Goal: Use online tool/utility: Utilize a website feature to perform a specific function

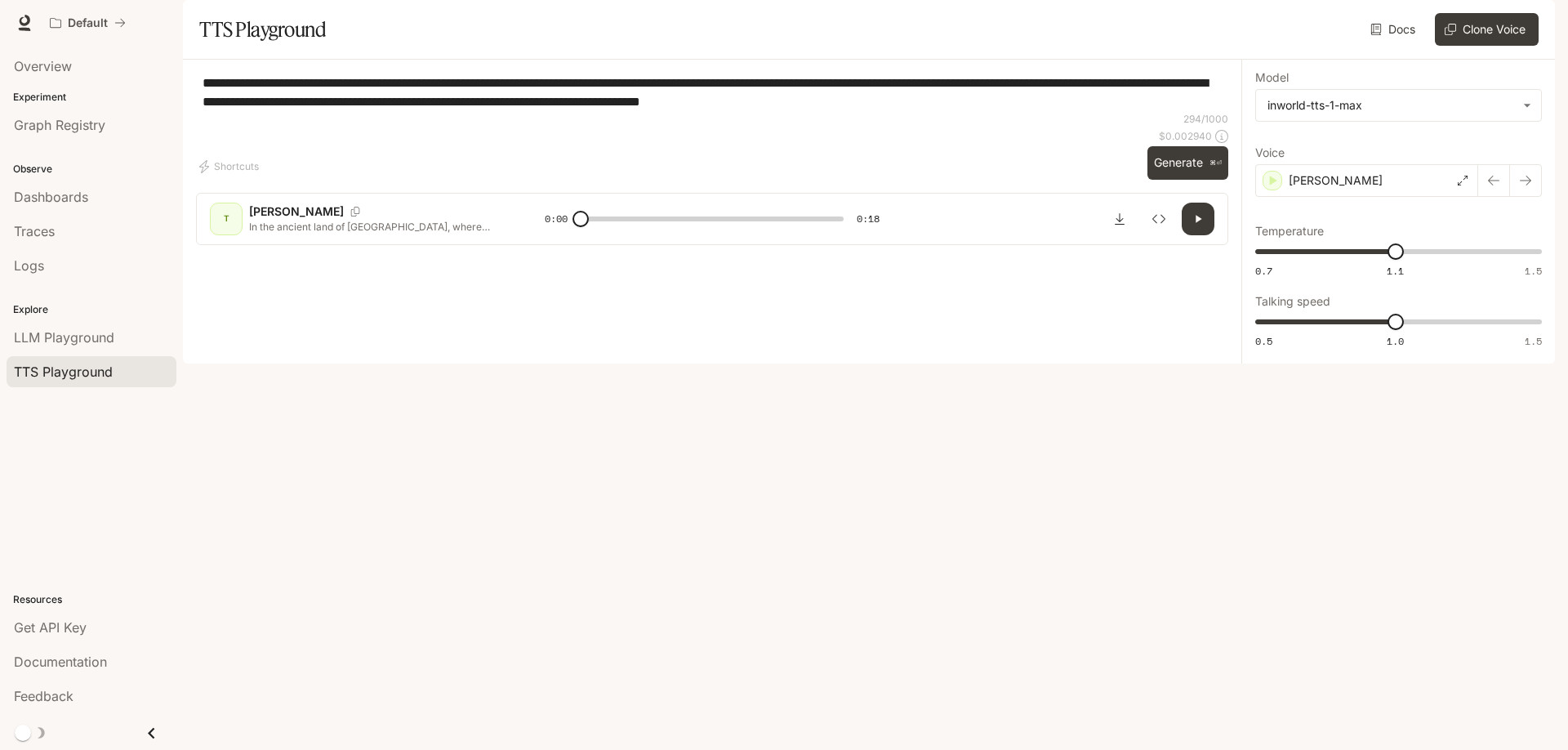
drag, startPoint x: 992, startPoint y: 150, endPoint x: 186, endPoint y: 105, distance: 807.3
click at [186, 105] on div "**********" at bounding box center [712, 159] width 1058 height 199
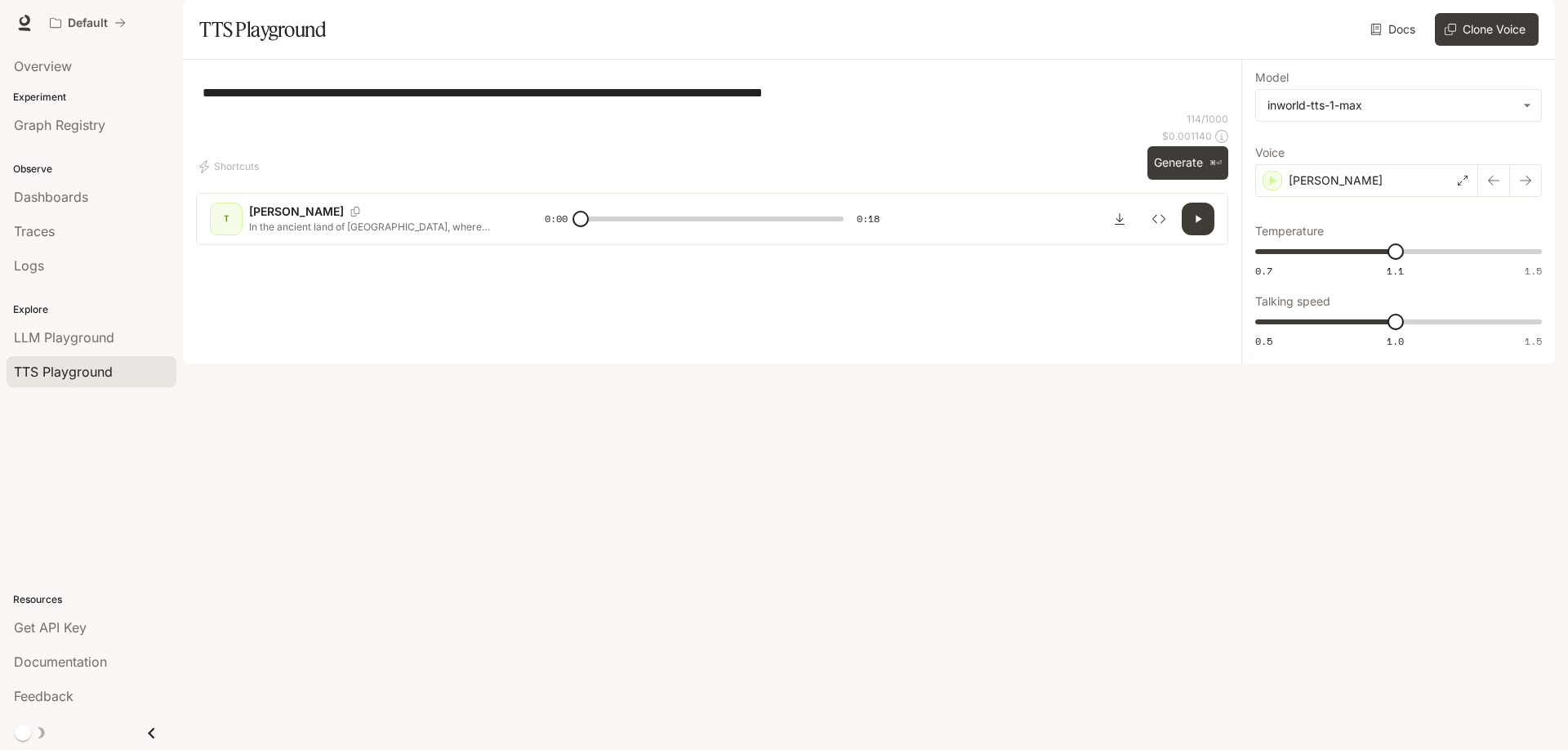
type textarea "**********"
click at [1197, 223] on icon "button" at bounding box center [1199, 218] width 6 height 7
click at [1201, 226] on icon "button" at bounding box center [1198, 219] width 13 height 13
click at [1428, 197] on div "[PERSON_NAME]" at bounding box center [1365, 180] width 223 height 33
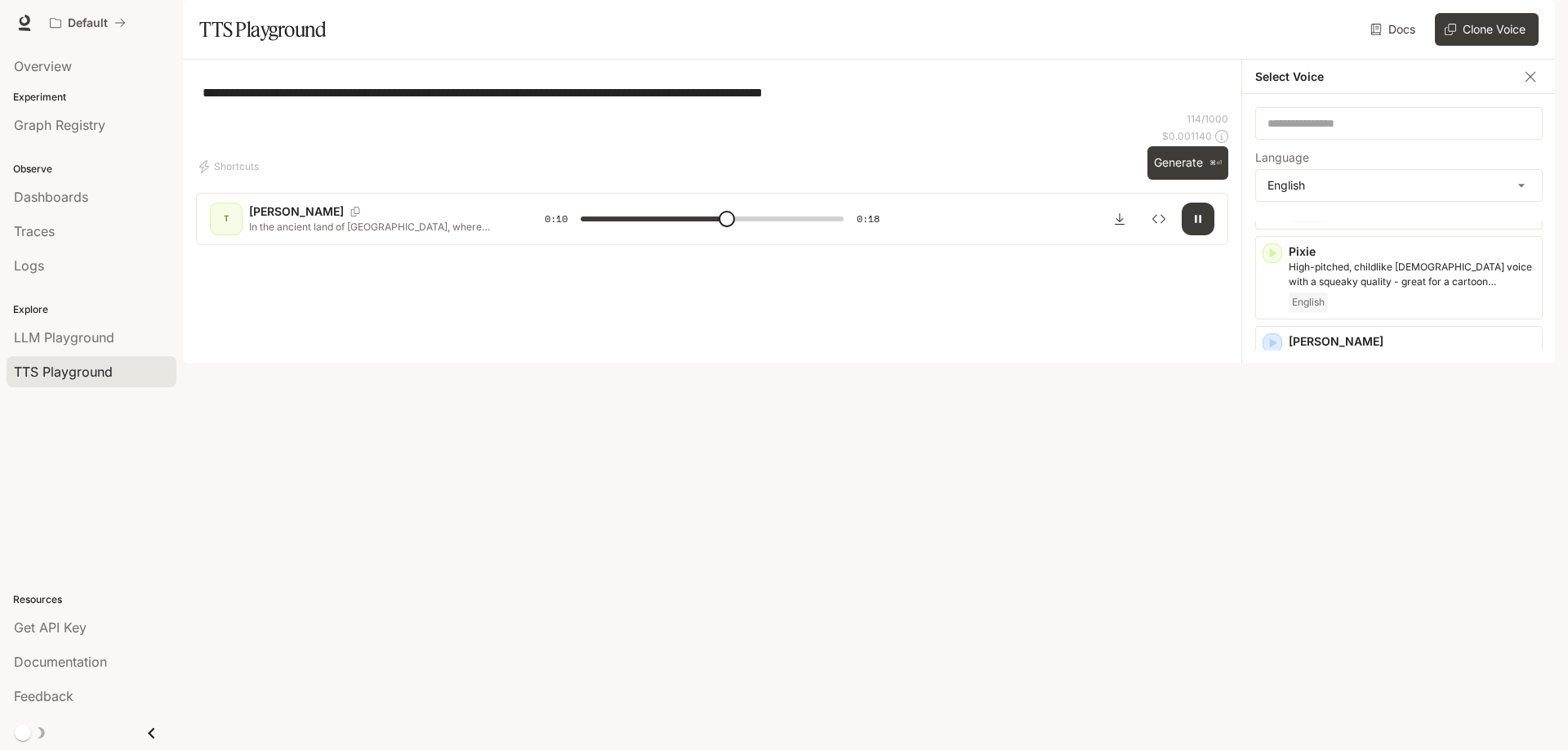
scroll to position [874, 0]
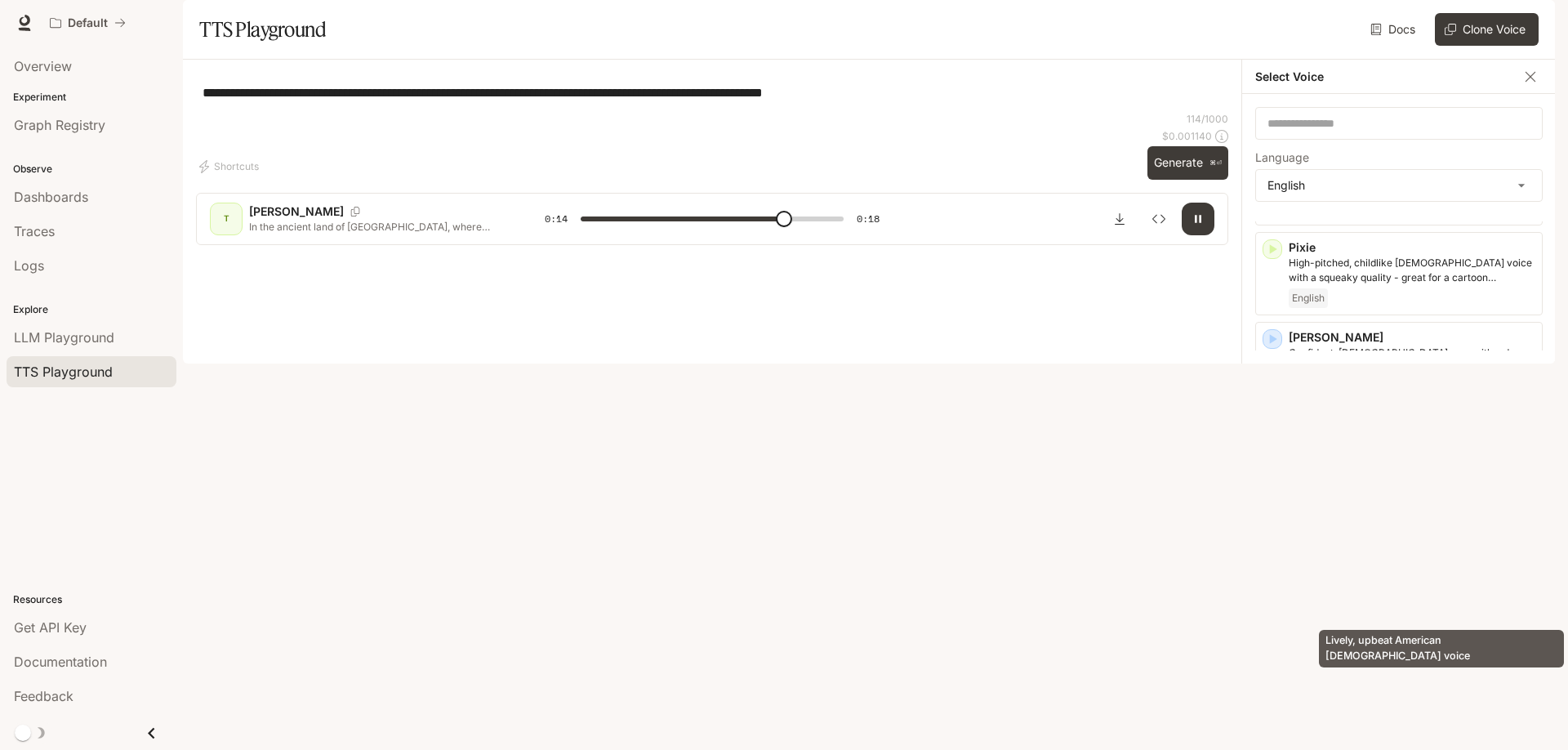
click at [1407, 615] on p "Lively, upbeat American [DEMOGRAPHIC_DATA] voice" at bounding box center [1411, 629] width 247 height 29
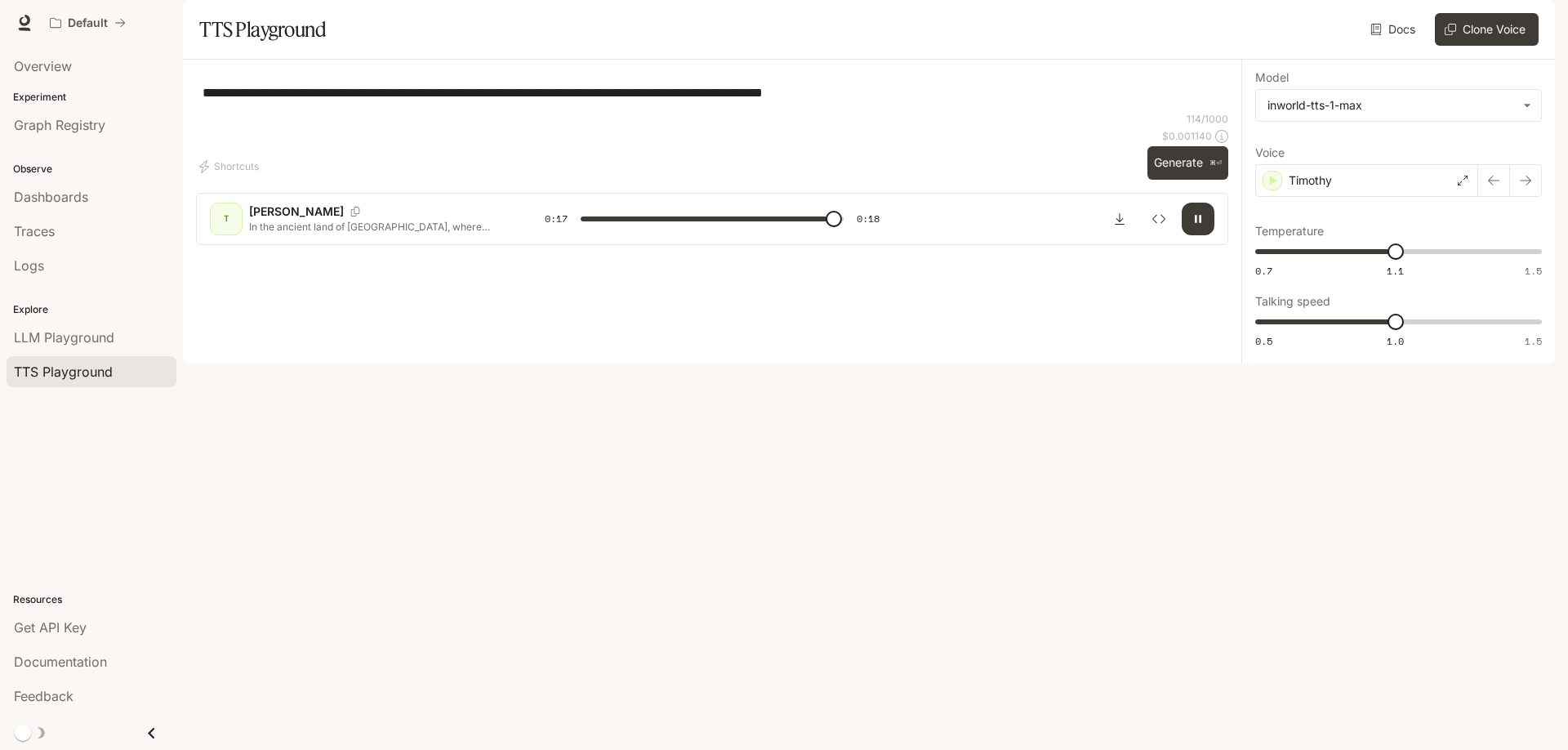
drag, startPoint x: 768, startPoint y: 137, endPoint x: 951, endPoint y: 128, distance: 183.2
click at [951, 102] on textarea "**********" at bounding box center [712, 92] width 1019 height 19
type input "****"
type textarea "**********"
type input "*"
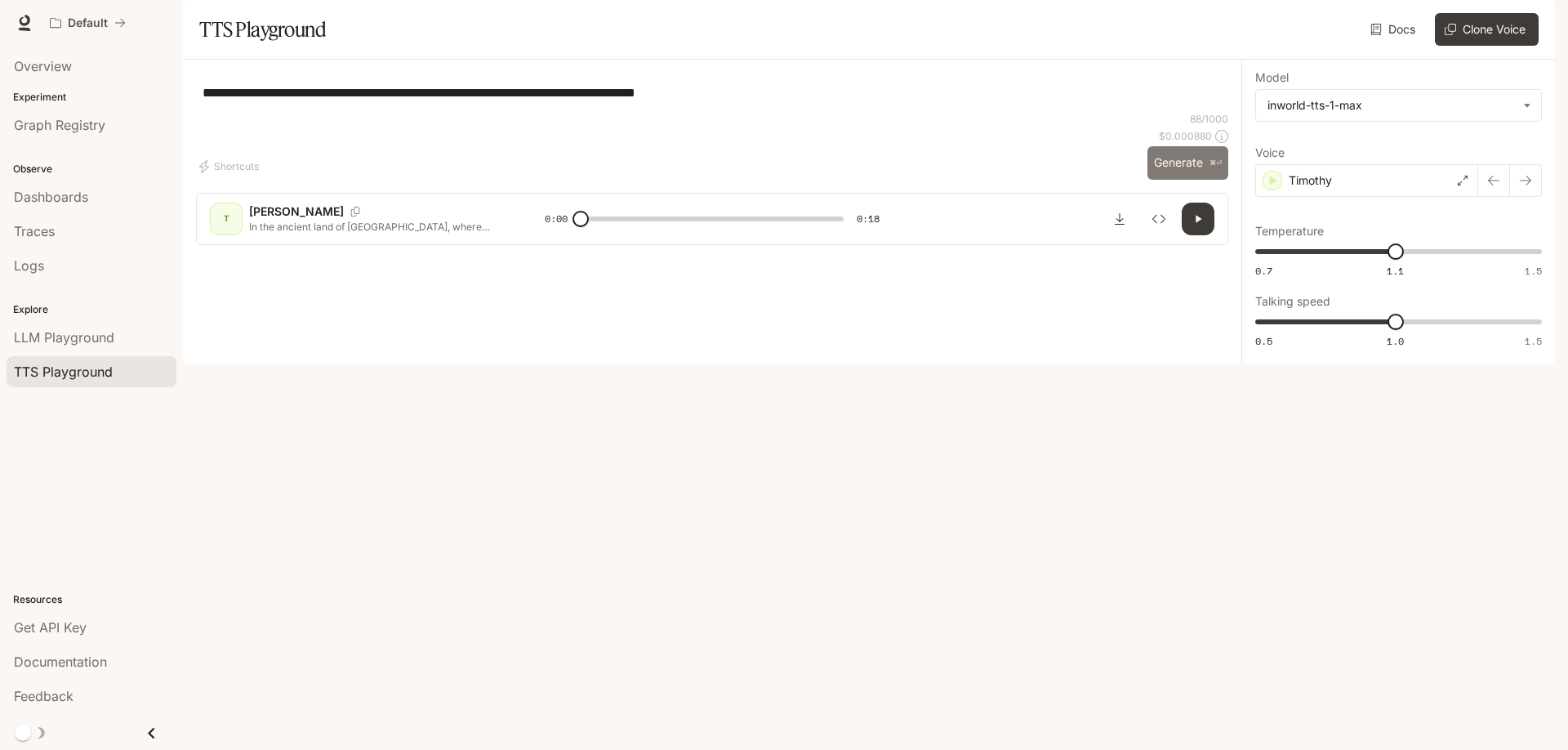
type textarea "**********"
click at [1199, 180] on button "Generate ⌘⏎" at bounding box center [1187, 163] width 81 height 34
click at [1465, 186] on icon at bounding box center [1462, 181] width 10 height 10
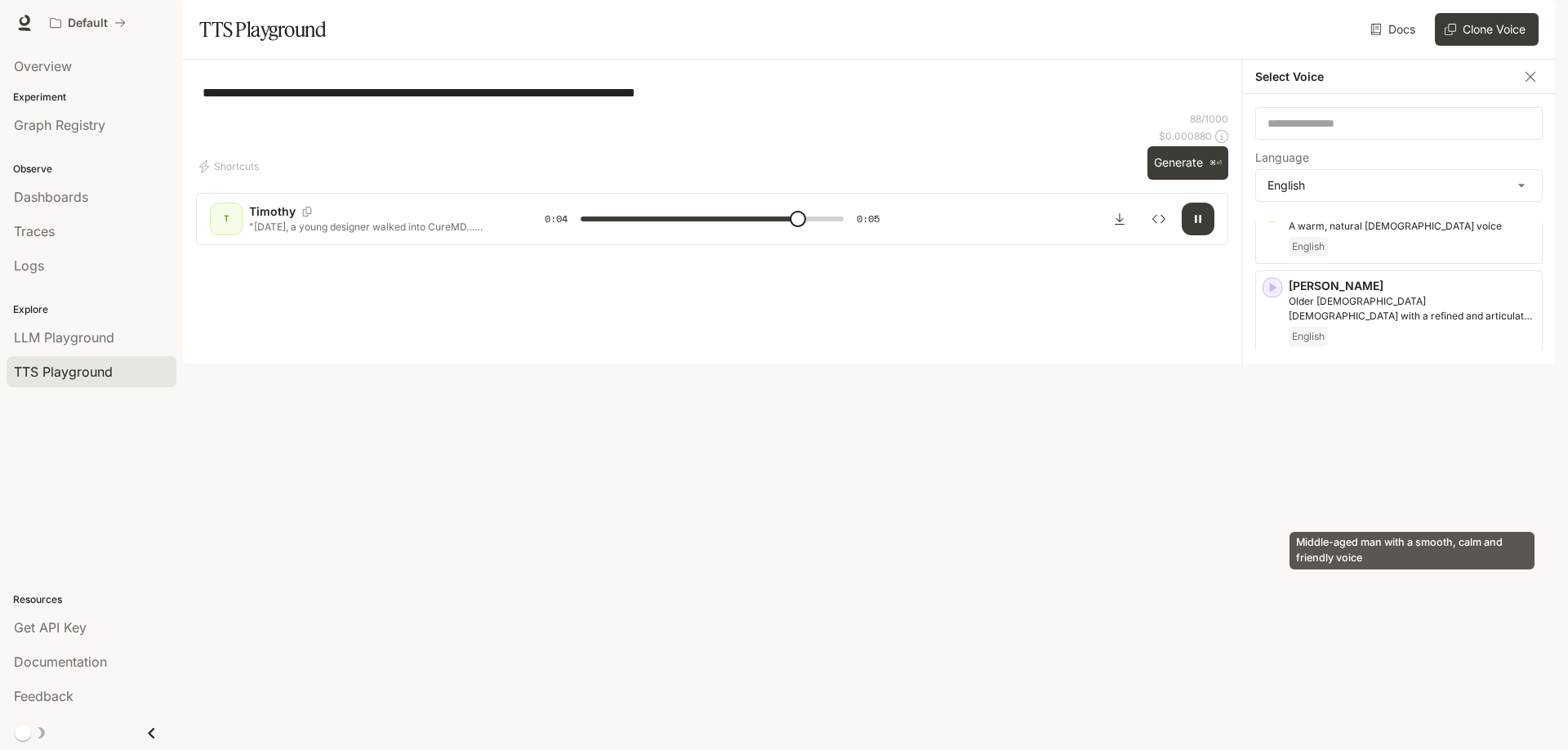
scroll to position [150, 0]
click at [1393, 486] on p "Middle-aged man with a smooth, calm and friendly voice" at bounding box center [1411, 470] width 247 height 29
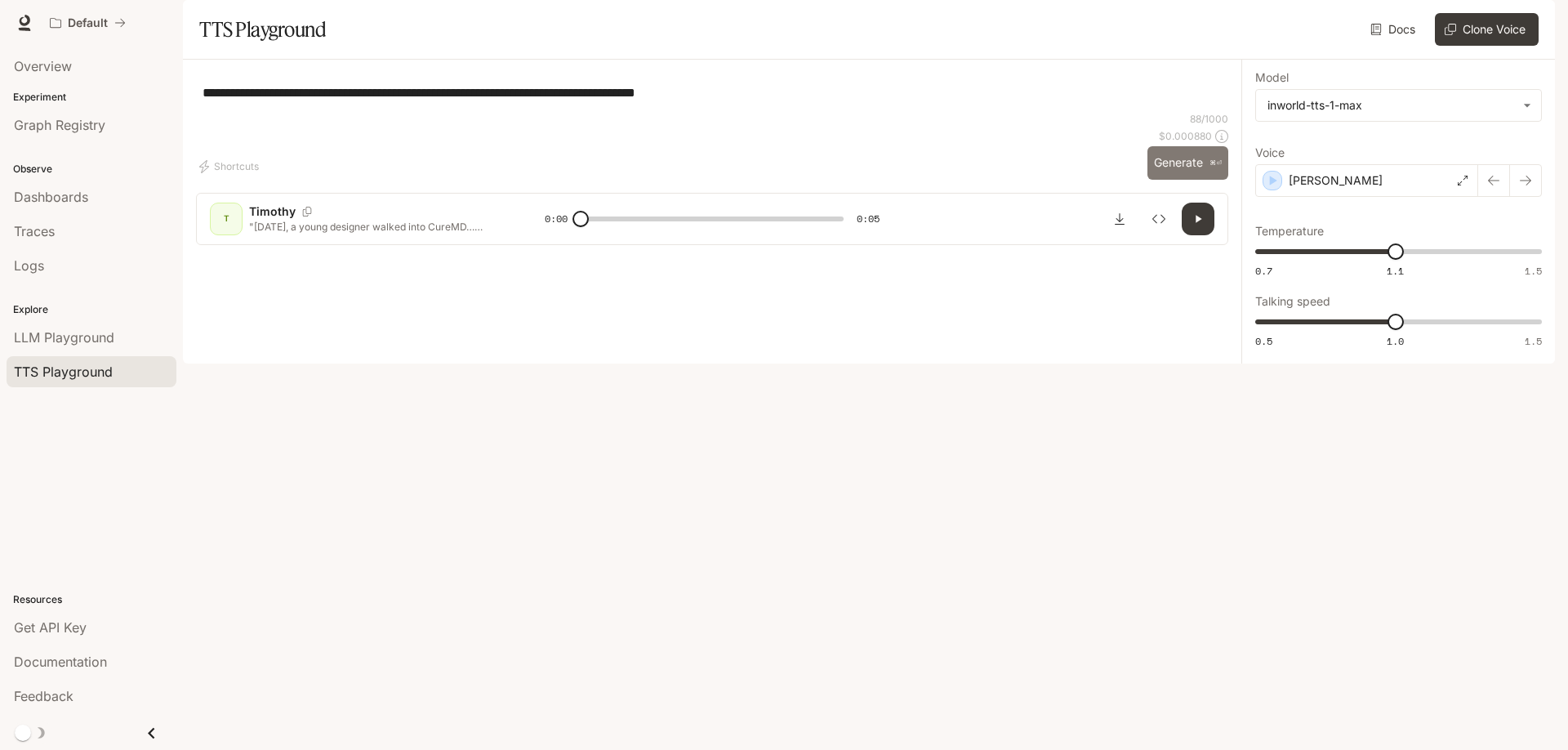
click at [1176, 180] on button "Generate ⌘⏎" at bounding box center [1187, 163] width 81 height 34
click at [1318, 189] on p "[PERSON_NAME]" at bounding box center [1335, 181] width 94 height 16
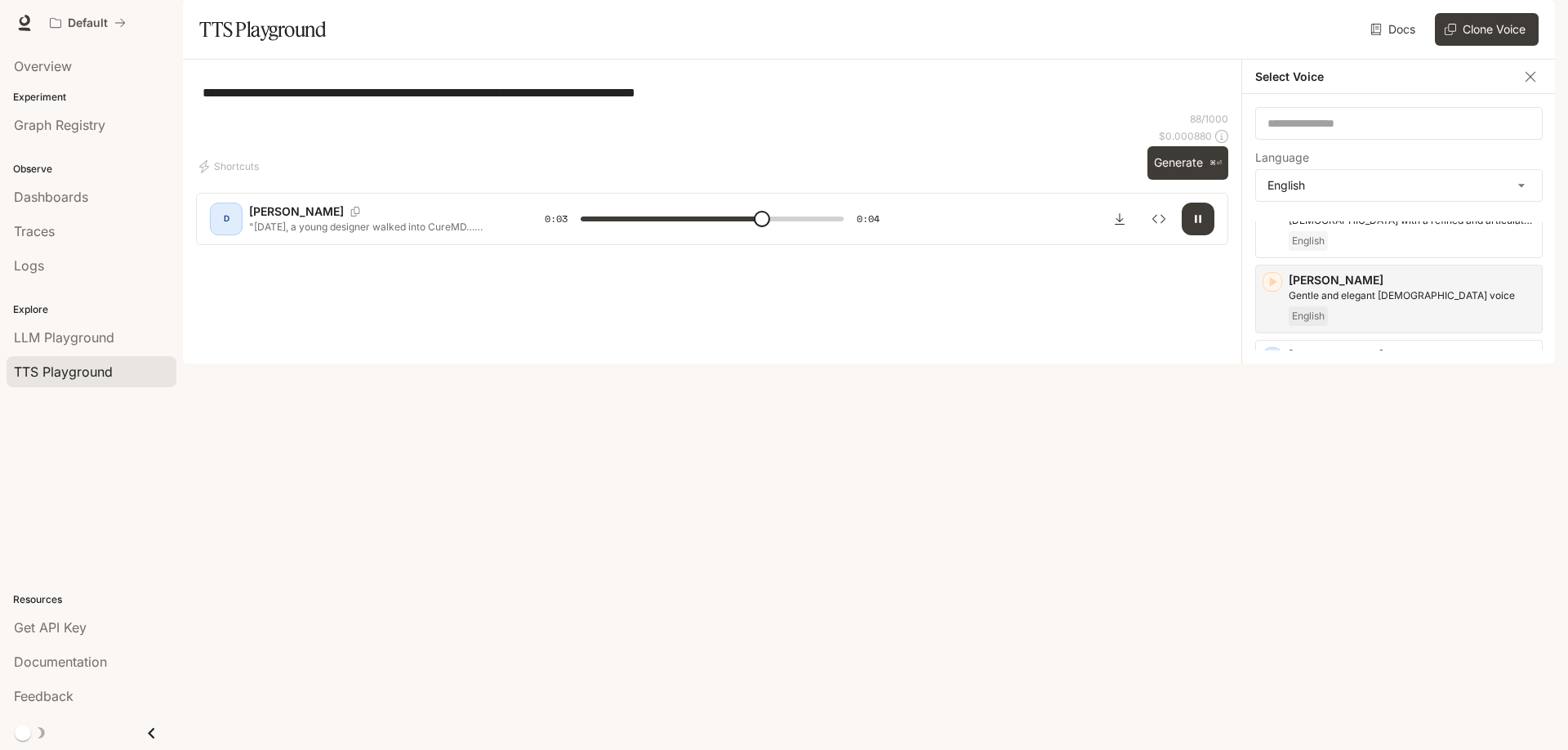
scroll to position [268, 0]
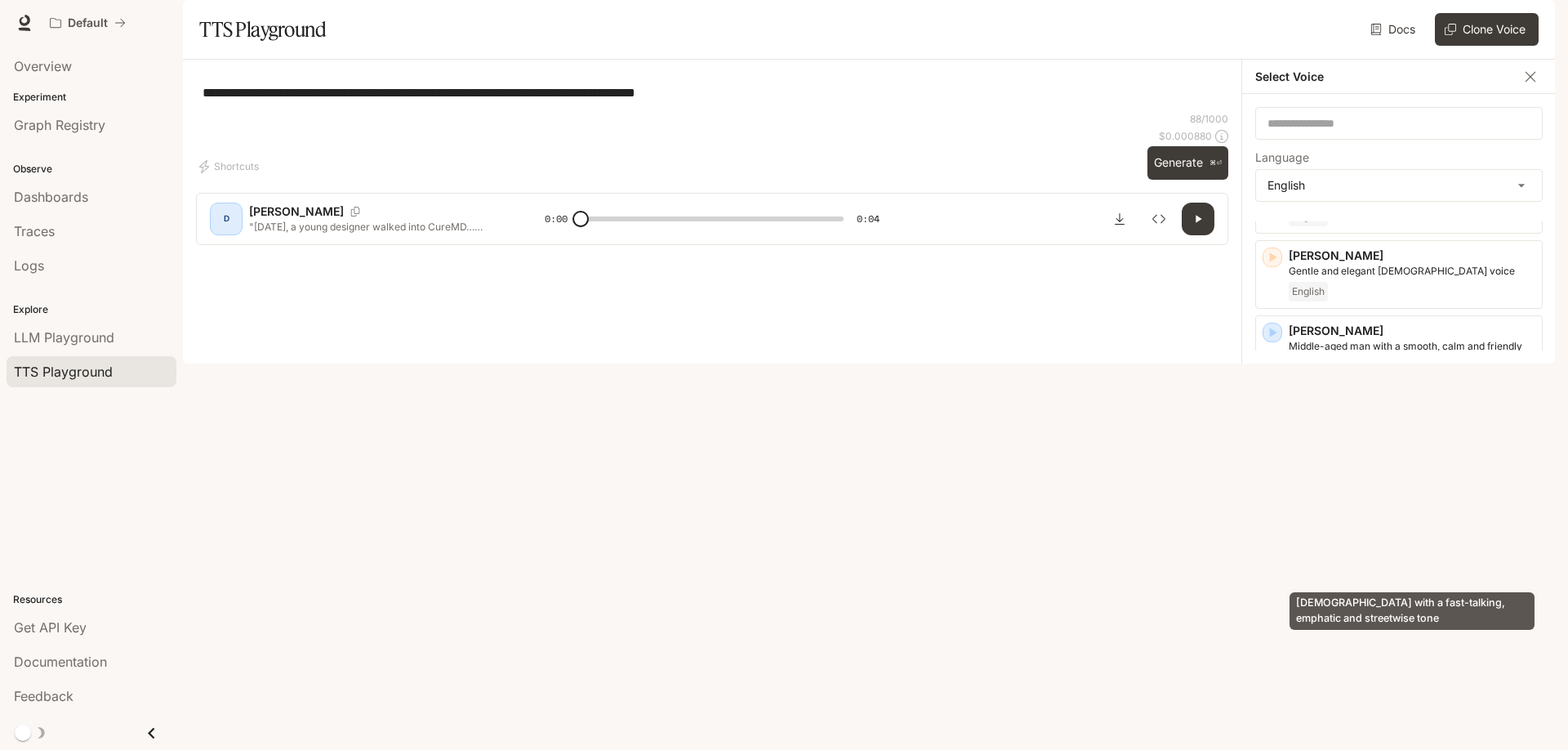
click at [1402, 548] on p "[DEMOGRAPHIC_DATA] with a fast-talking, emphatic and streetwise tone" at bounding box center [1411, 532] width 247 height 29
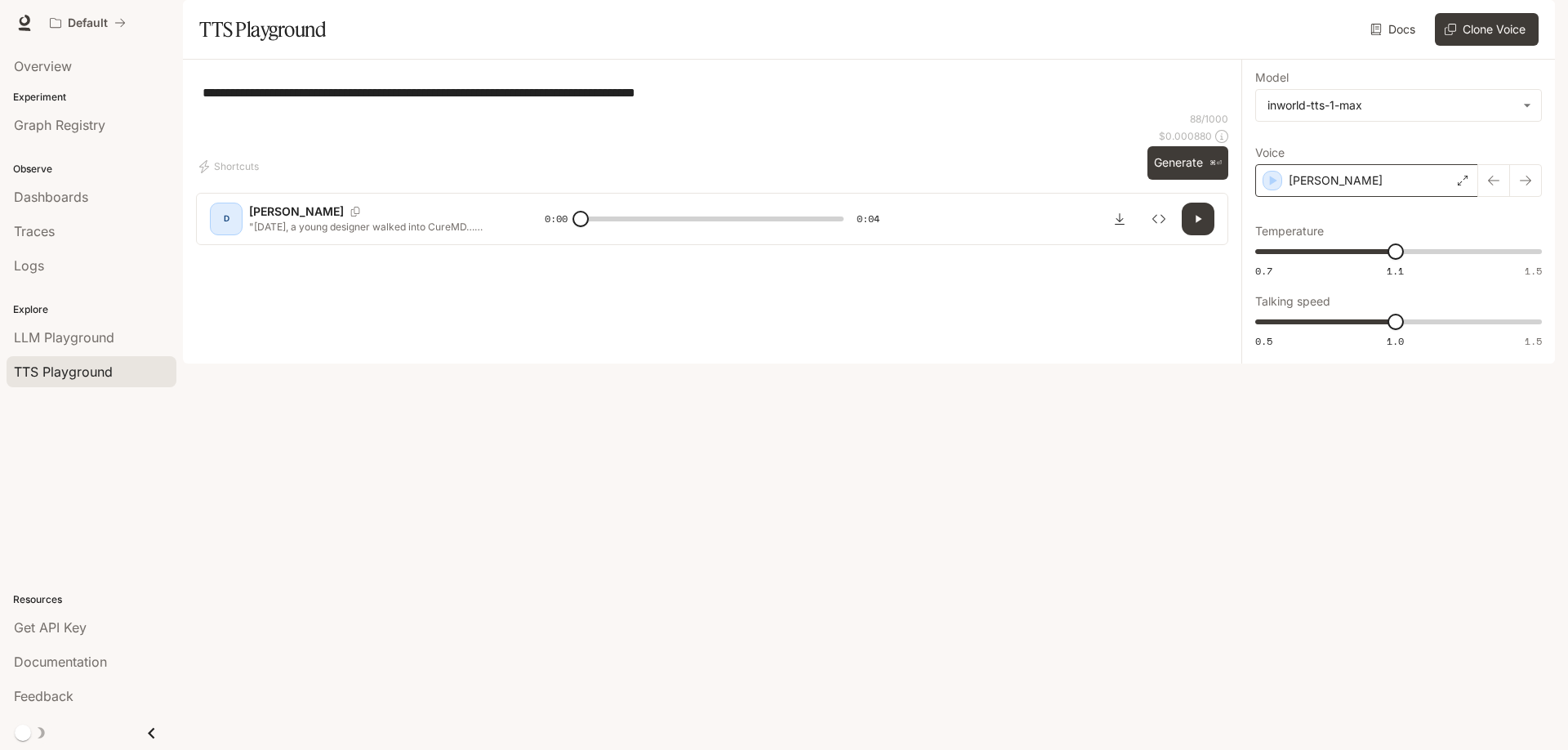
drag, startPoint x: 1339, startPoint y: 232, endPoint x: 1351, endPoint y: 266, distance: 36.1
click at [1339, 197] on div "[PERSON_NAME]" at bounding box center [1365, 180] width 223 height 33
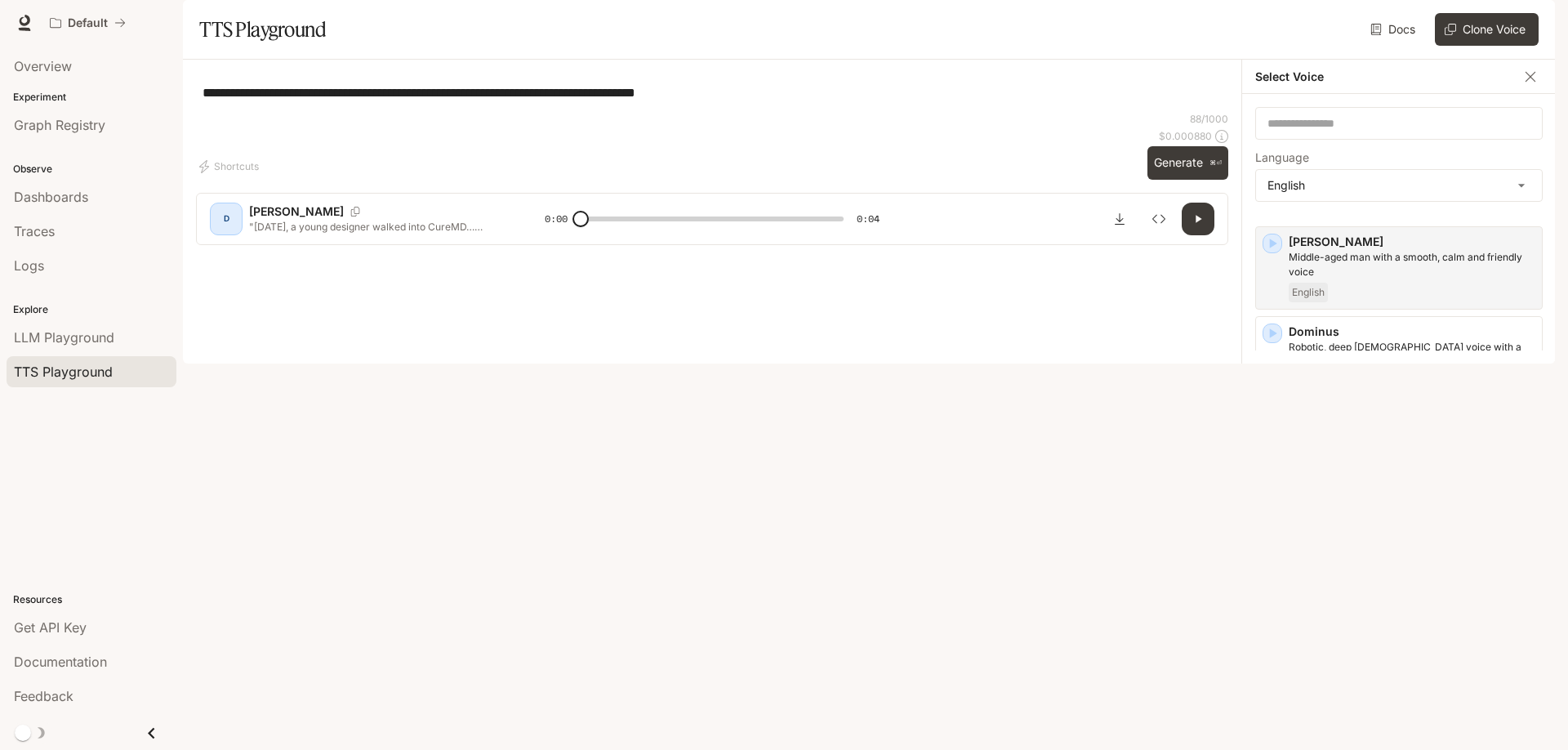
scroll to position [362, 0]
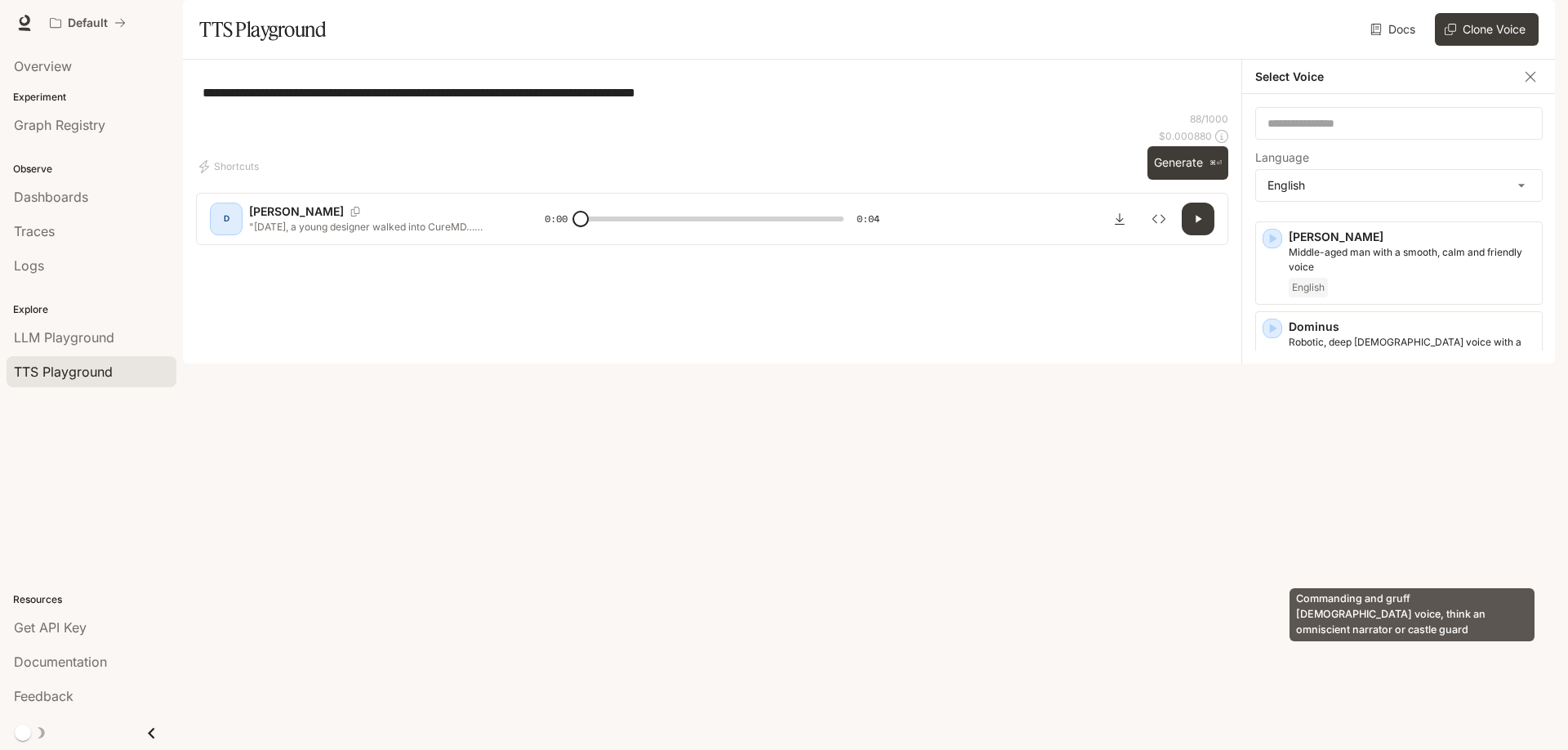
click at [1427, 544] on p "Commanding and gruff [DEMOGRAPHIC_DATA] voice, think an omniscient narrator or …" at bounding box center [1411, 528] width 247 height 29
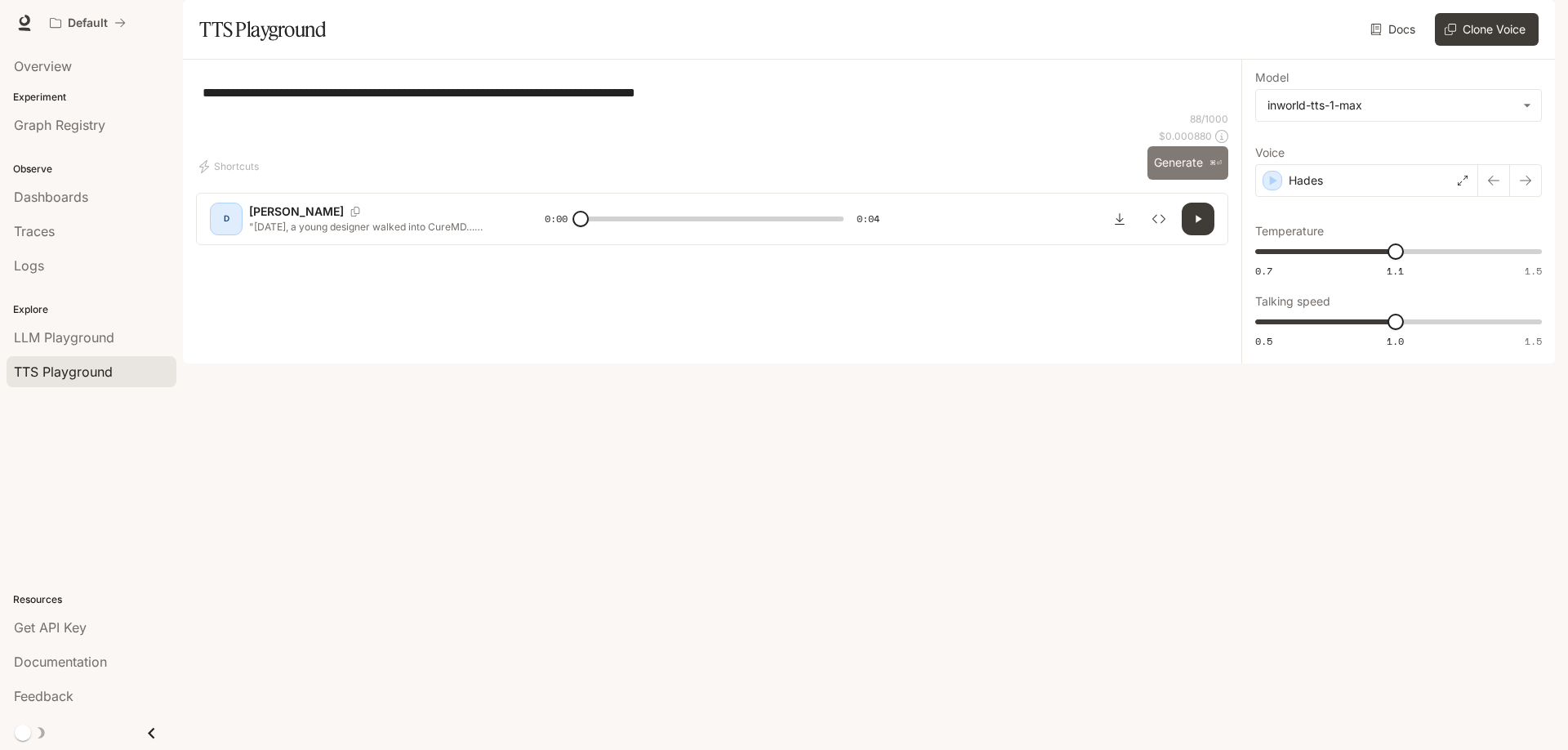
click at [1180, 180] on button "Generate ⌘⏎" at bounding box center [1187, 163] width 81 height 34
click at [1368, 197] on div "Hades" at bounding box center [1365, 180] width 223 height 33
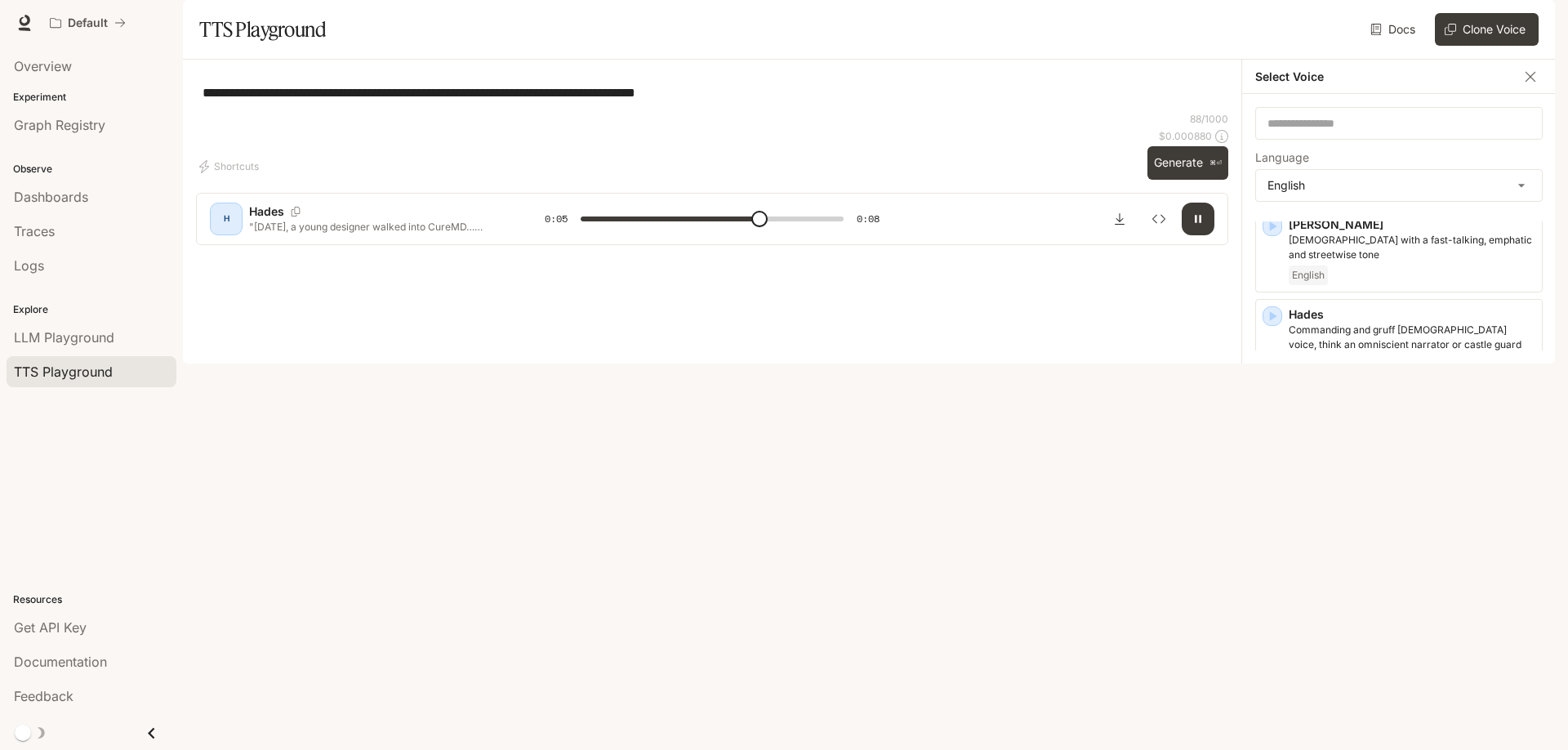
scroll to position [557, 0]
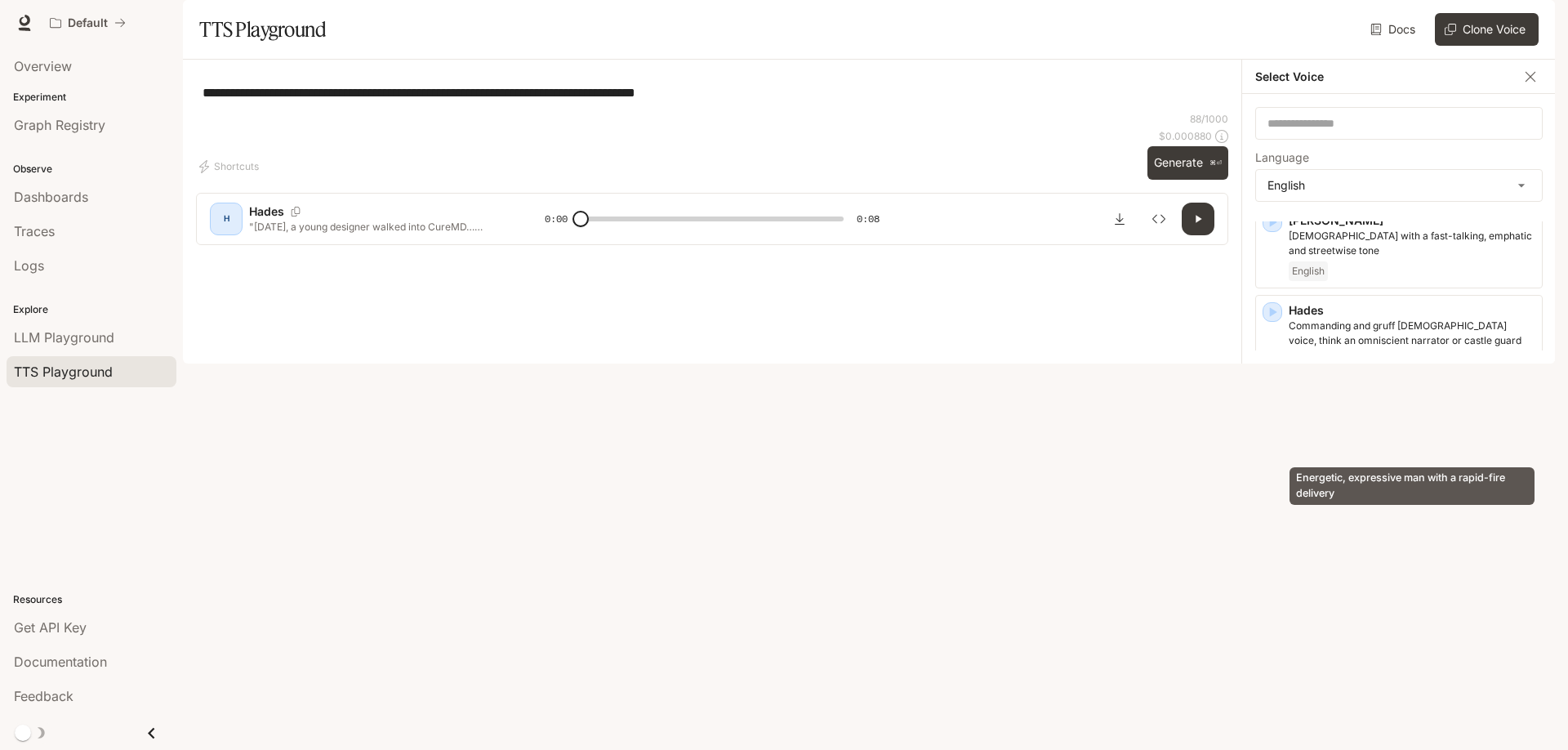
click at [1375, 423] on p "Energetic, expressive man with a rapid-fire delivery" at bounding box center [1411, 415] width 247 height 15
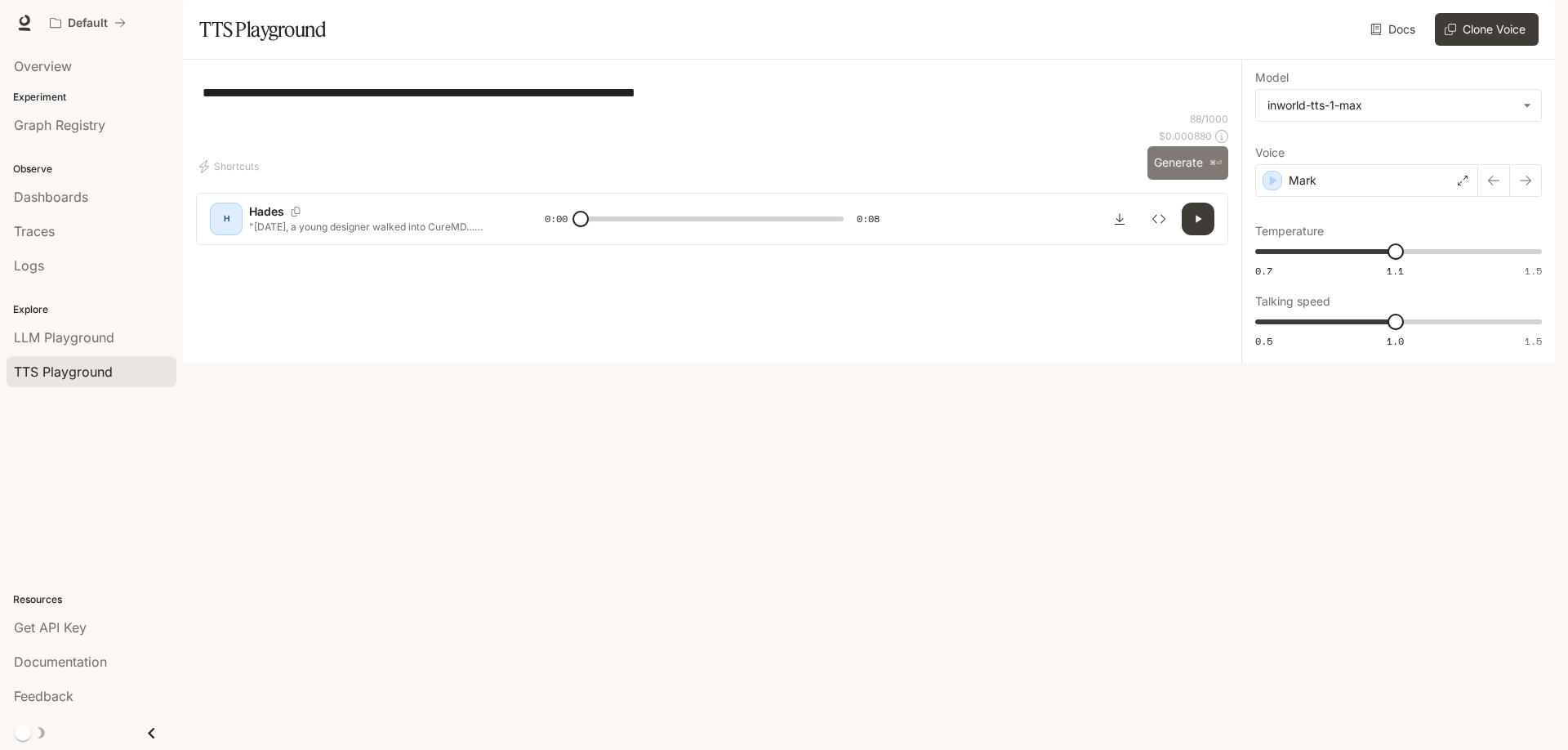
click at [1175, 180] on button "Generate ⌘⏎" at bounding box center [1187, 163] width 81 height 34
click at [1346, 197] on div "Mark" at bounding box center [1365, 180] width 223 height 33
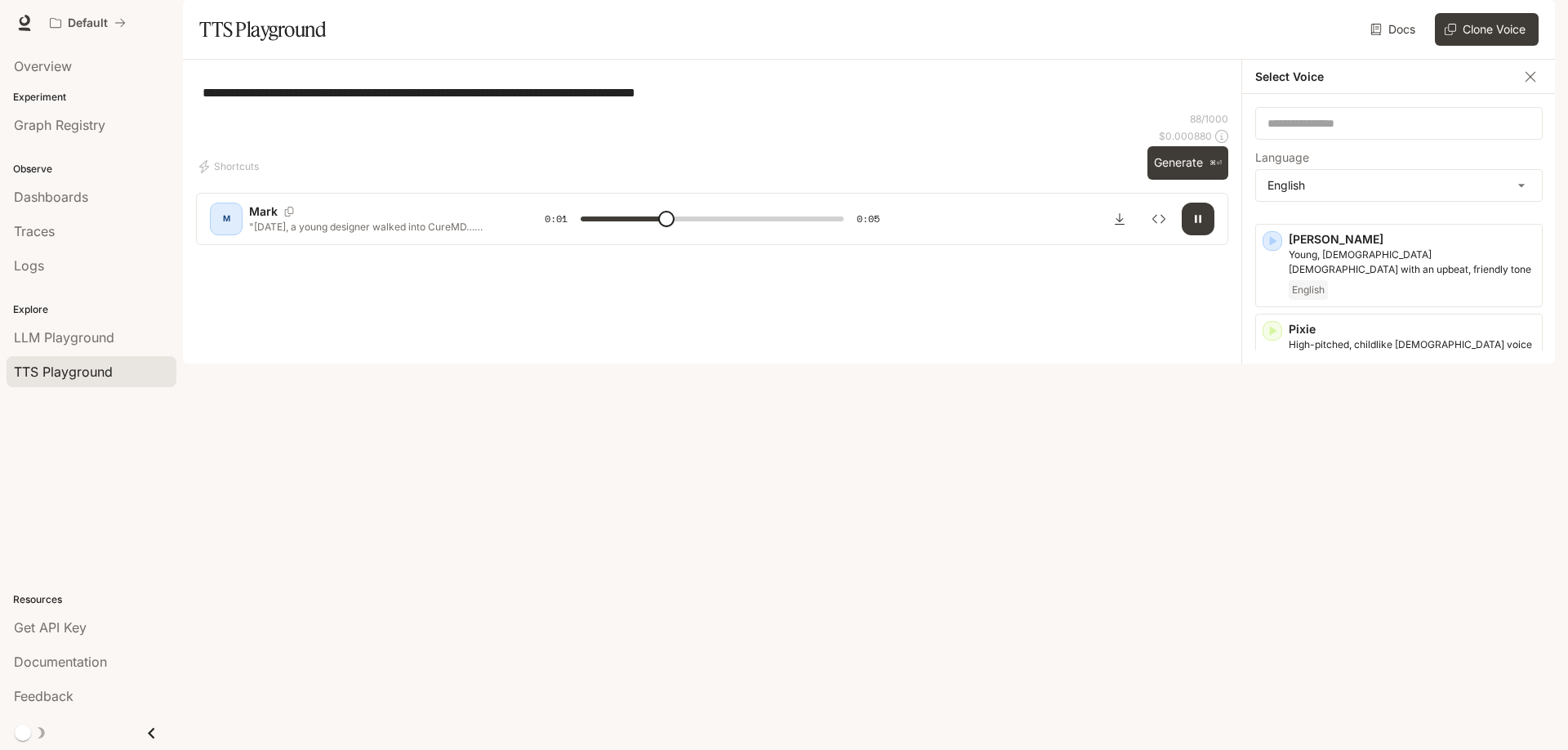
scroll to position [874, 0]
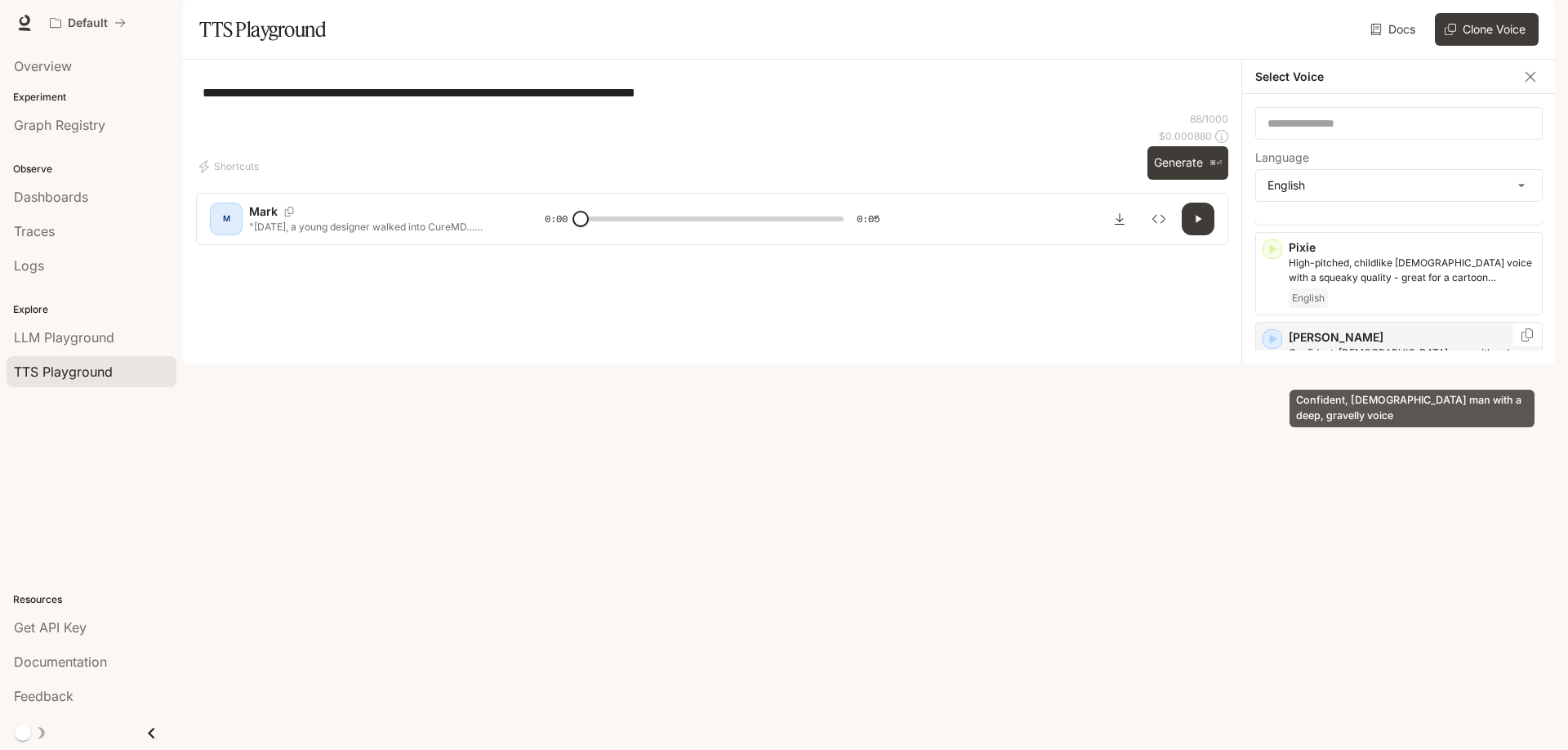
click at [1386, 367] on p "Confident, [DEMOGRAPHIC_DATA] man with a deep, gravelly voice" at bounding box center [1411, 360] width 247 height 29
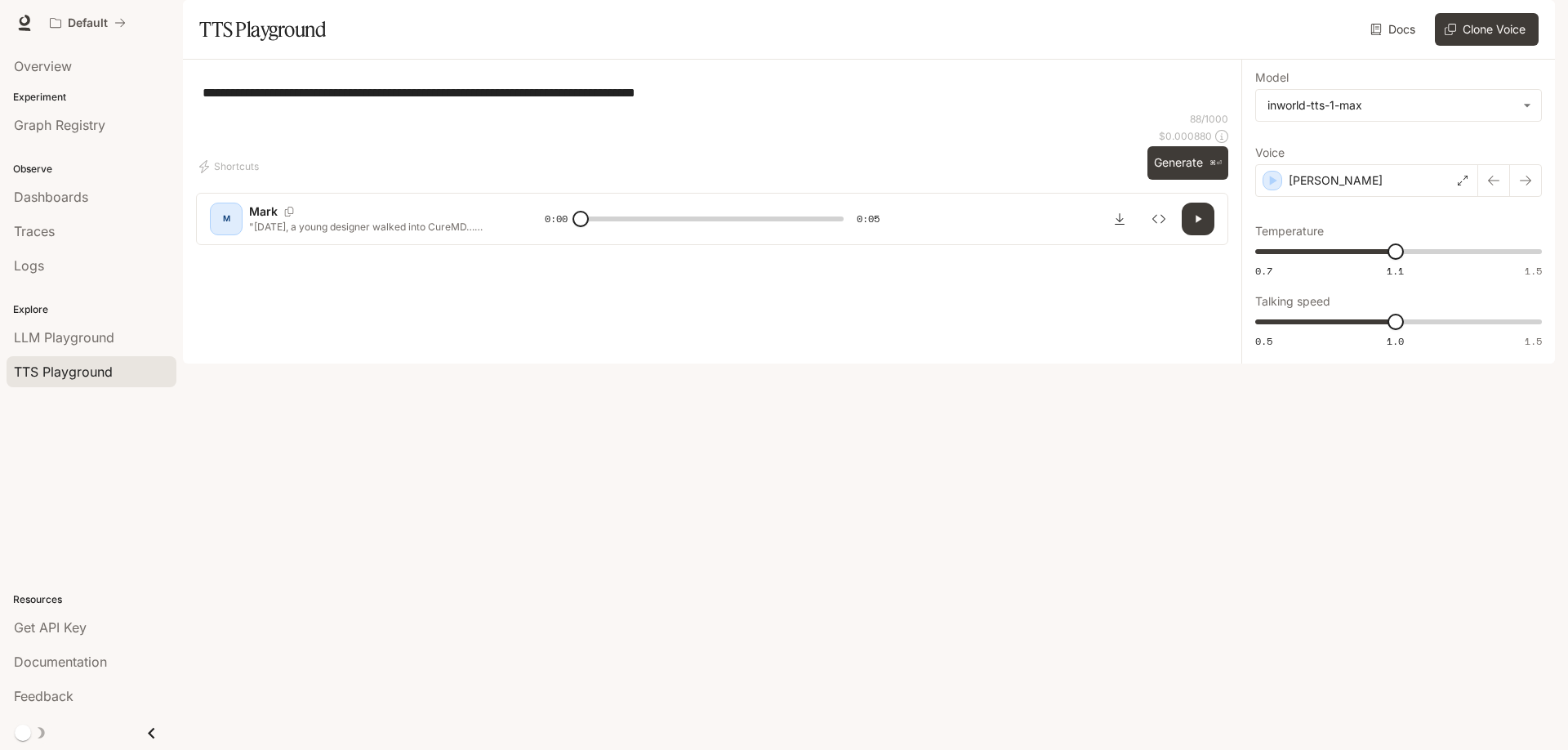
click at [1184, 180] on button "Generate ⌘⏎" at bounding box center [1187, 163] width 81 height 34
click at [1329, 197] on div "[PERSON_NAME]" at bounding box center [1365, 180] width 223 height 33
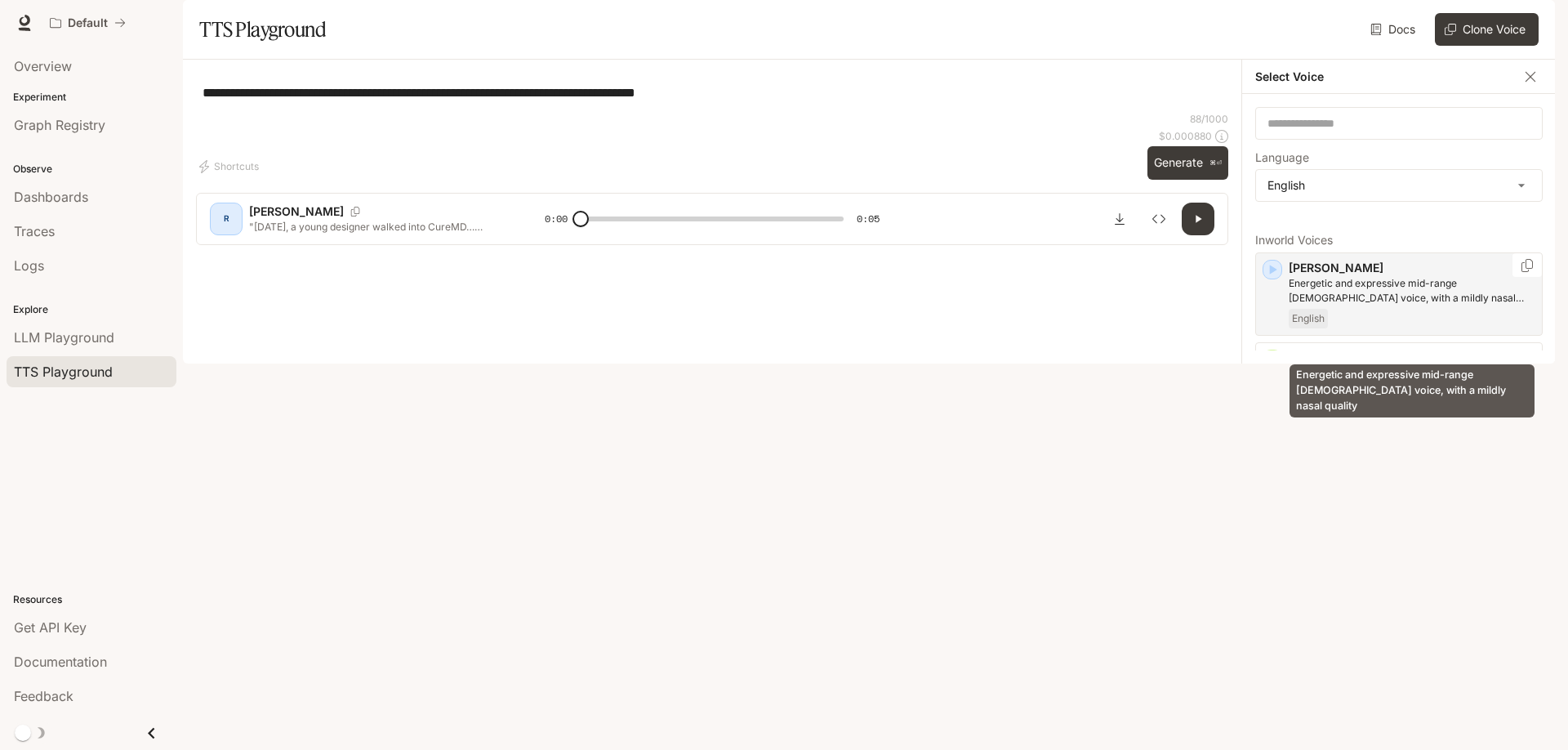
click at [1390, 306] on p "Energetic and expressive mid-range [DEMOGRAPHIC_DATA] voice, with a mildly nasa…" at bounding box center [1411, 291] width 247 height 29
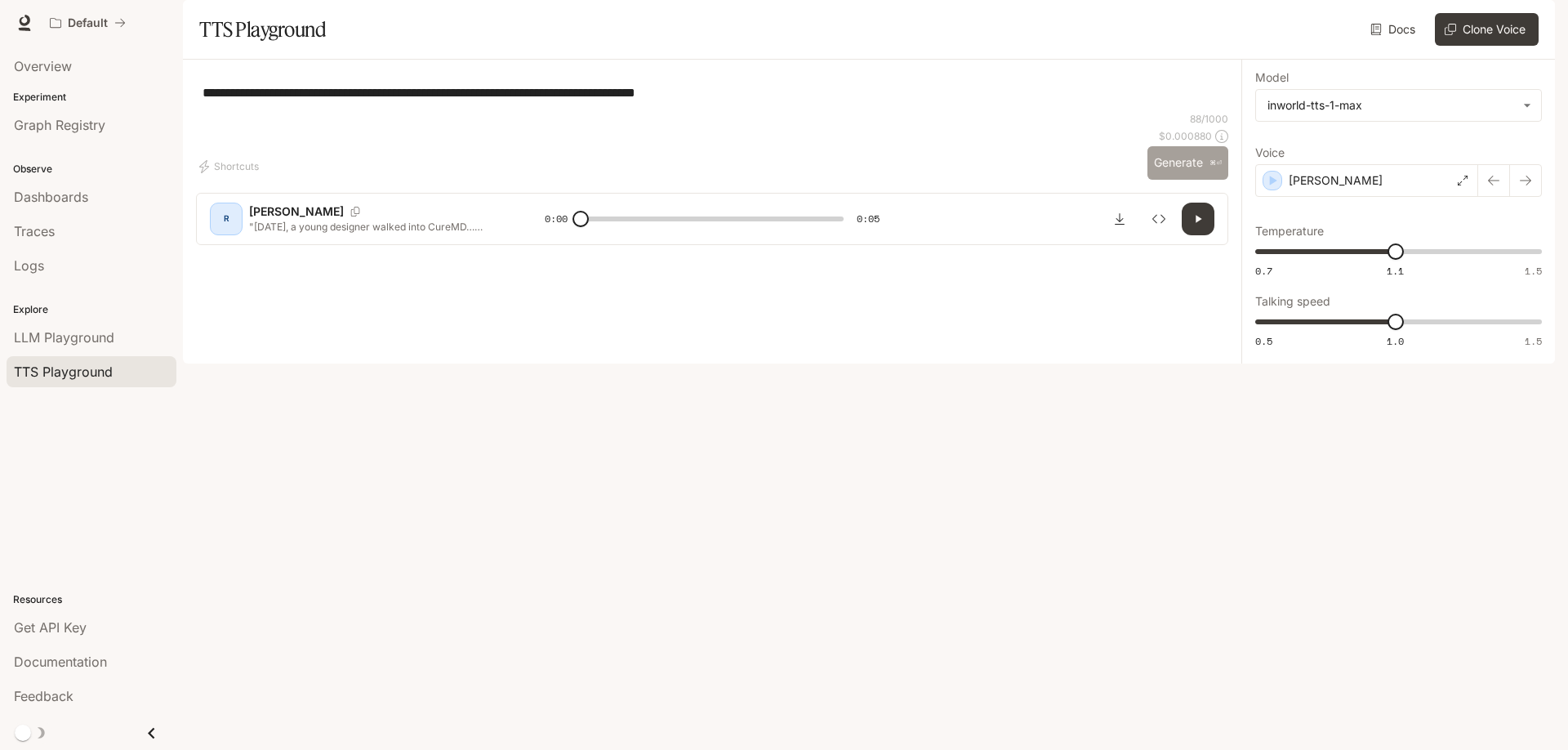
click at [1190, 180] on button "Generate ⌘⏎" at bounding box center [1187, 163] width 81 height 34
click at [1381, 197] on div "[PERSON_NAME]" at bounding box center [1365, 180] width 223 height 33
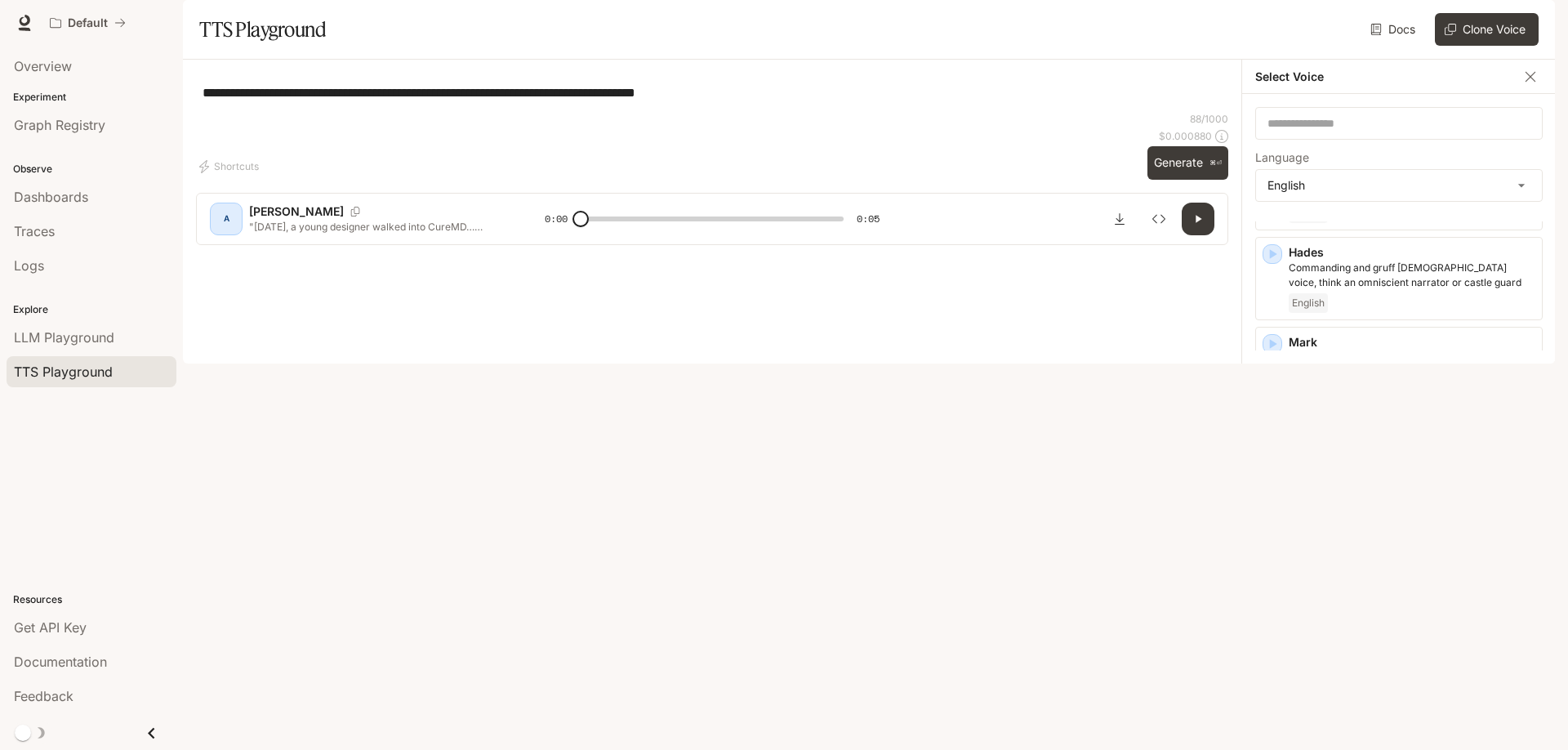
scroll to position [0, 0]
click at [1341, 441] on p "[PERSON_NAME]" at bounding box center [1411, 432] width 247 height 16
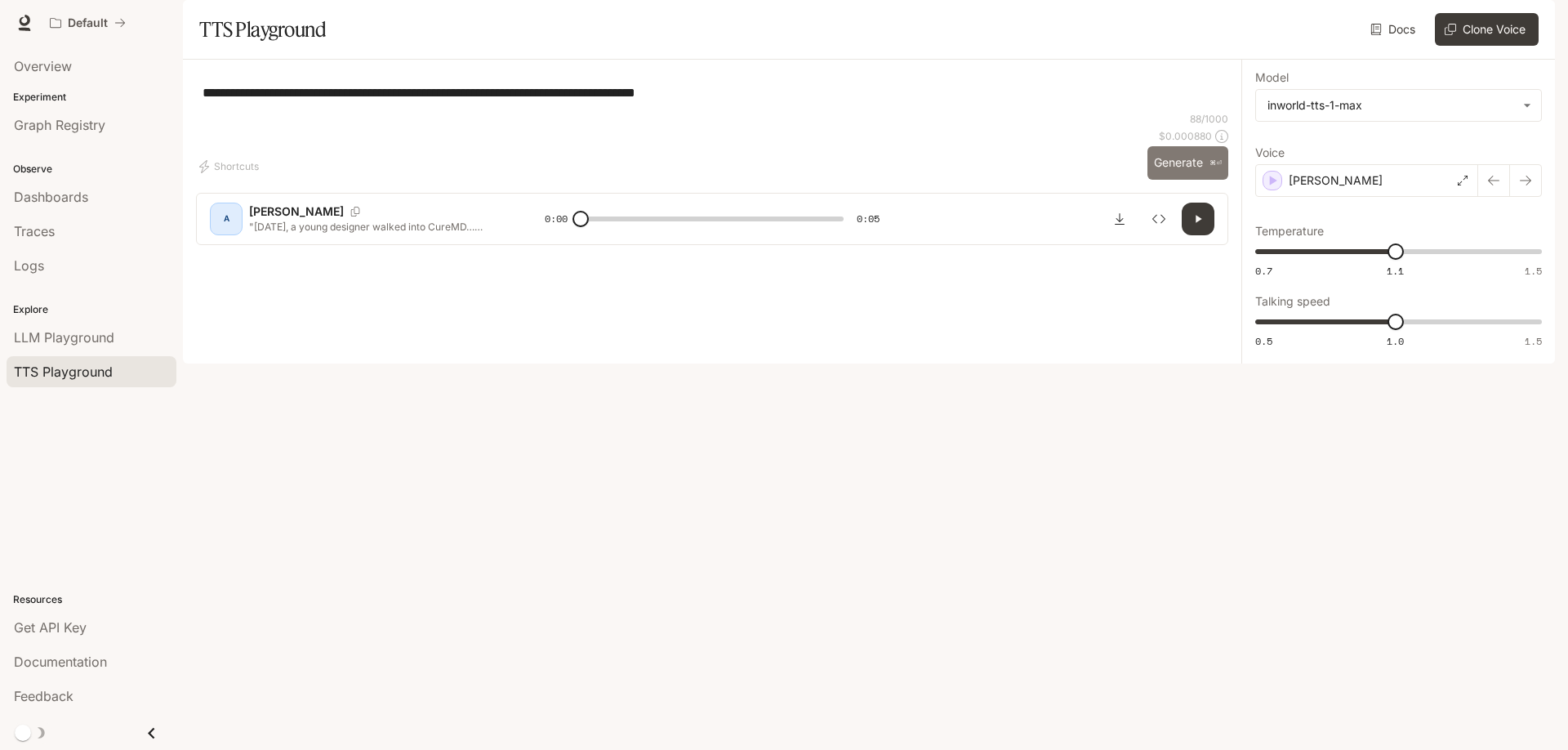
click at [1183, 180] on button "Generate ⌘⏎" at bounding box center [1187, 163] width 81 height 34
type input "*"
type input "***"
type input "*"
type input "***"
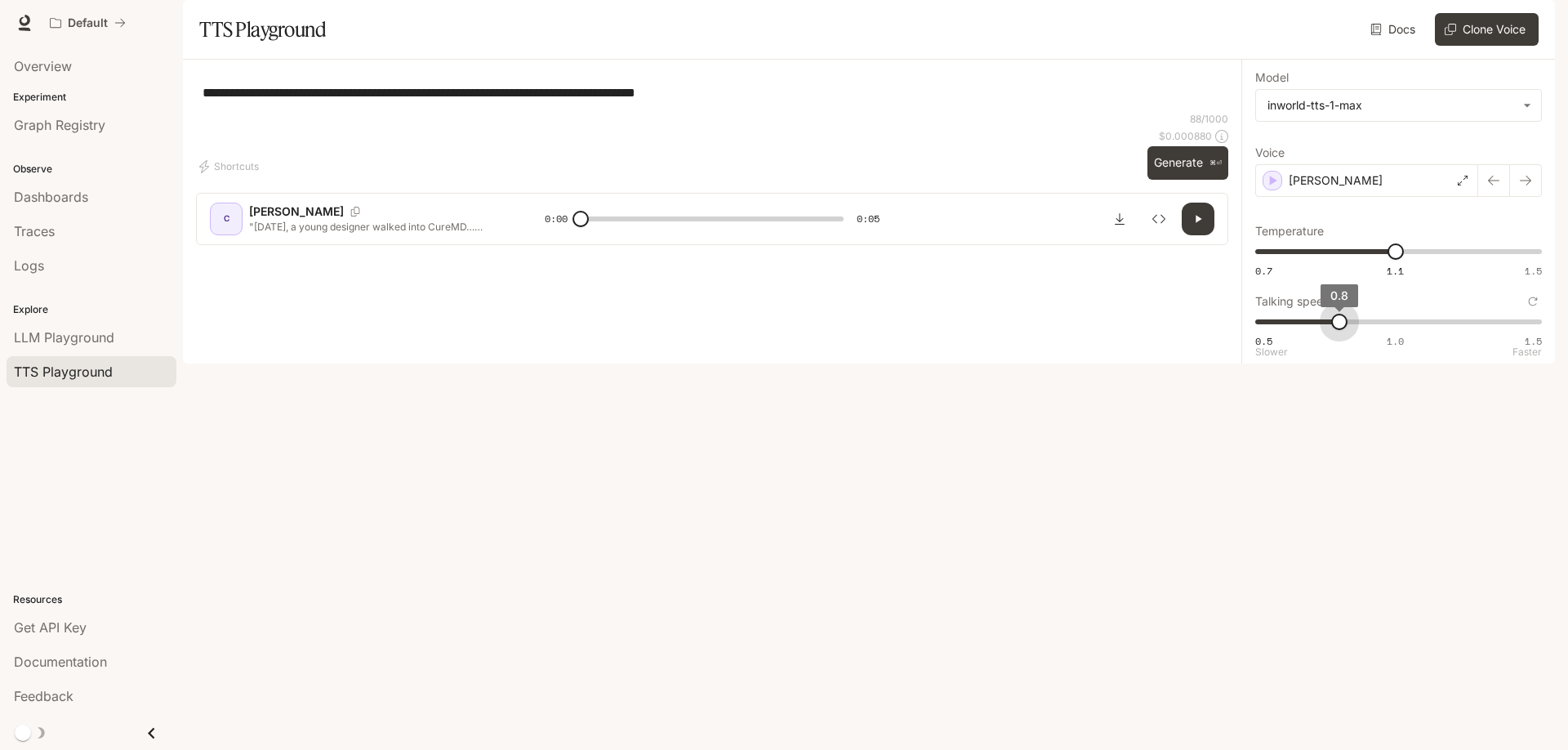
drag, startPoint x: 1399, startPoint y: 372, endPoint x: 1345, endPoint y: 373, distance: 54.0
click at [1345, 331] on span "0.8" at bounding box center [1338, 322] width 16 height 16
click at [1177, 180] on button "Generate ⌘⏎" at bounding box center [1187, 163] width 81 height 34
type input "***"
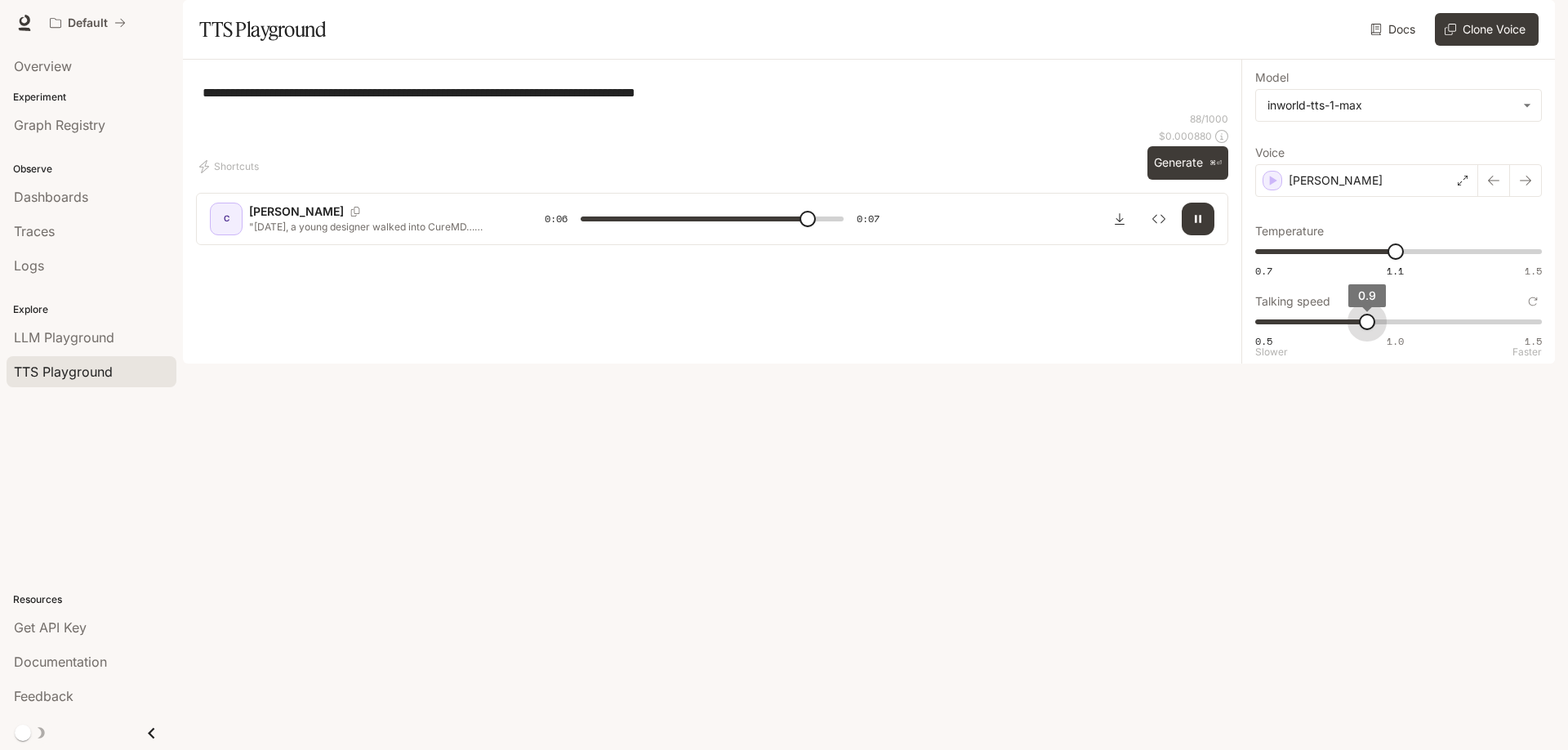
drag, startPoint x: 1344, startPoint y: 373, endPoint x: 1359, endPoint y: 372, distance: 15.0
click at [1359, 331] on span "0.9" at bounding box center [1366, 322] width 16 height 16
click at [1303, 189] on p "[PERSON_NAME]" at bounding box center [1335, 181] width 94 height 16
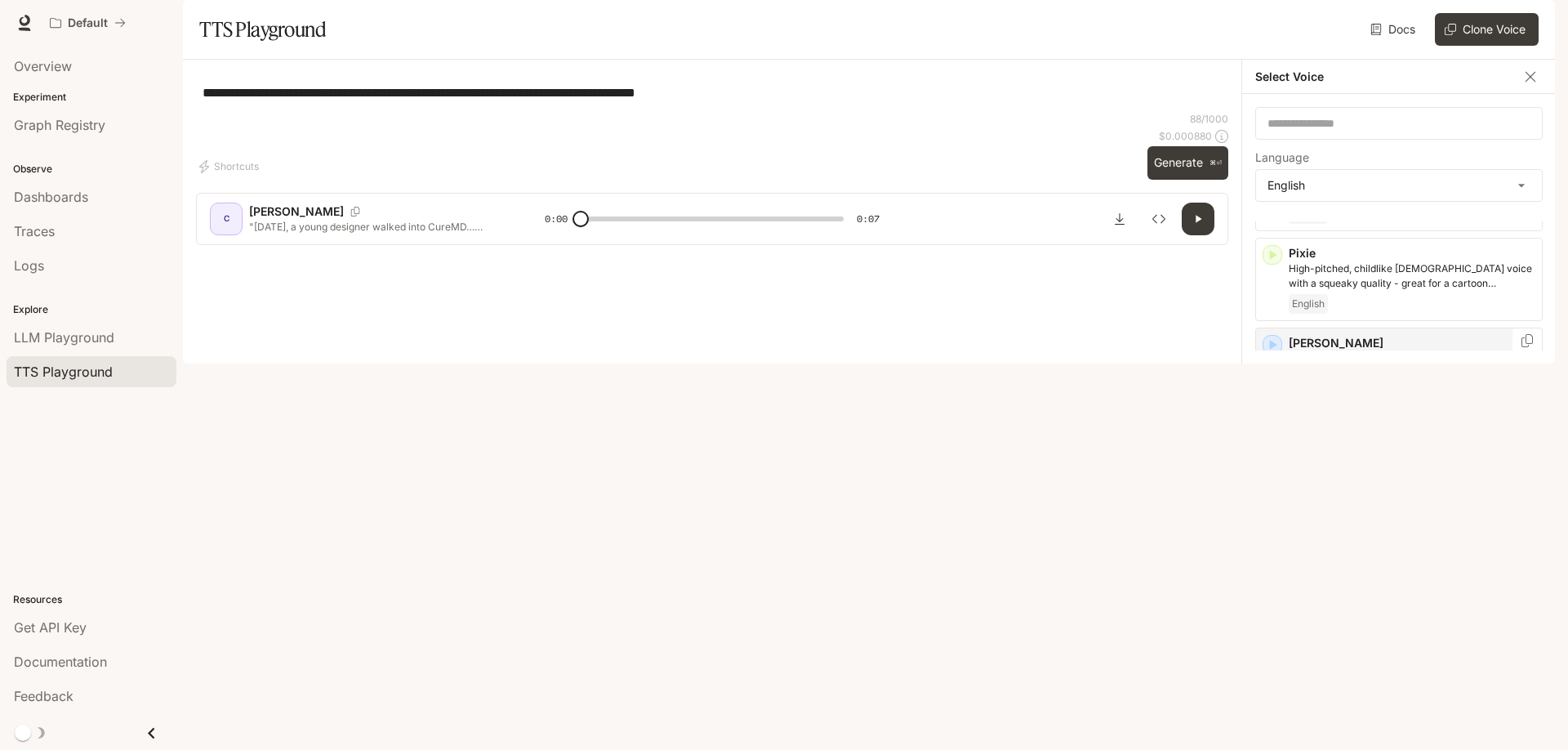
scroll to position [874, 0]
click at [1196, 180] on button "Generate ⌘⏎" at bounding box center [1187, 163] width 81 height 34
type input "*"
click at [520, 102] on textarea "**********" at bounding box center [712, 92] width 1019 height 19
type textarea "**********"
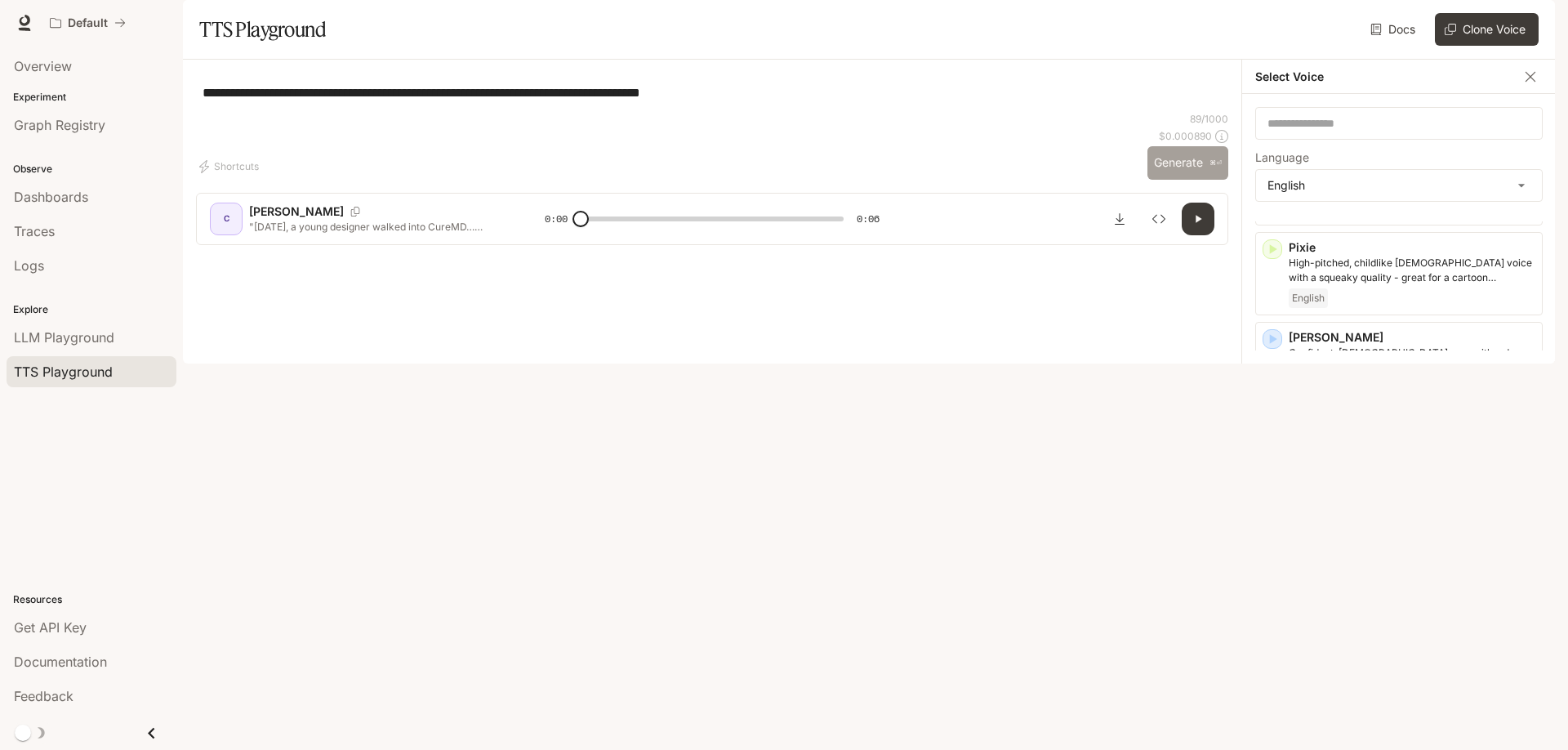
click at [1190, 180] on button "Generate ⌘⏎" at bounding box center [1187, 163] width 81 height 34
type input "*"
click at [1118, 226] on icon "Download audio" at bounding box center [1119, 219] width 13 height 13
drag, startPoint x: 757, startPoint y: 138, endPoint x: 95, endPoint y: 100, distance: 663.1
click at [183, 100] on main "**********" at bounding box center [868, 182] width 1371 height 364
